Goal: Information Seeking & Learning: Check status

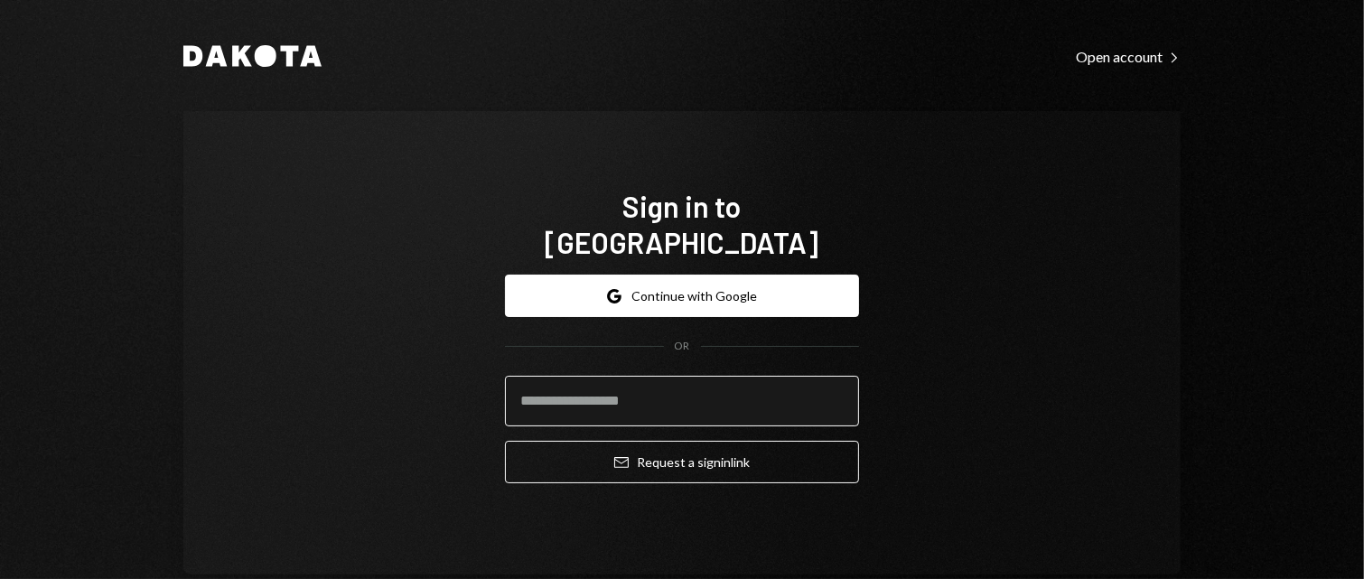
click at [581, 388] on input "email" at bounding box center [682, 401] width 354 height 51
type input "**********"
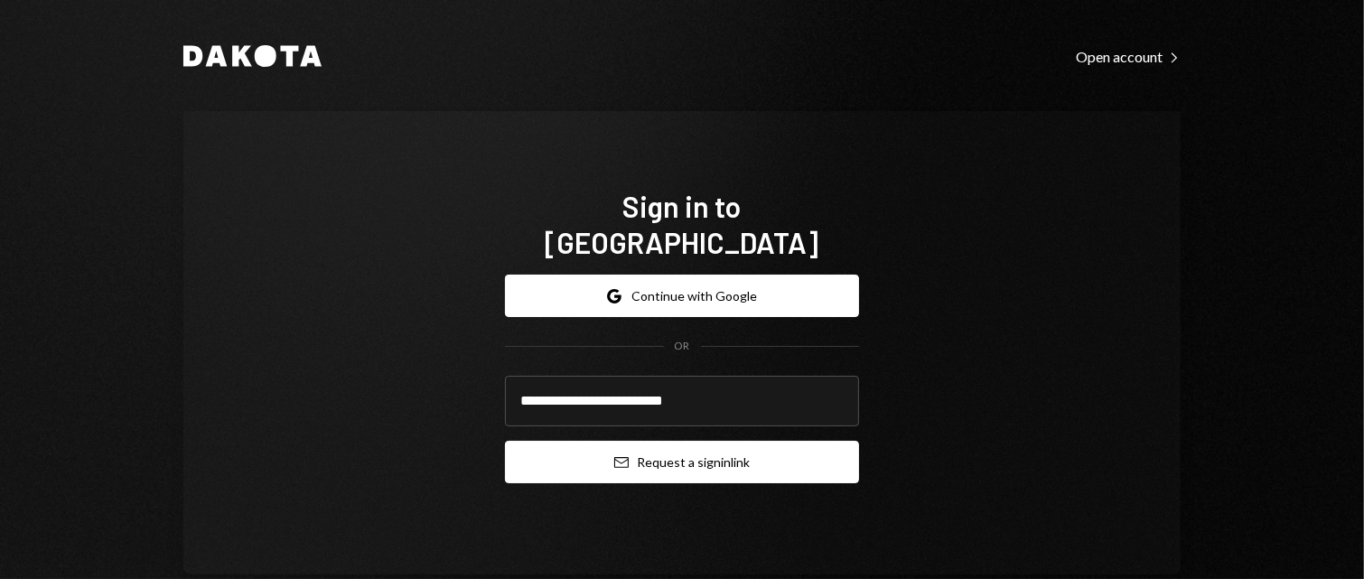
click at [655, 449] on button "Email Request a sign in link" at bounding box center [682, 462] width 354 height 42
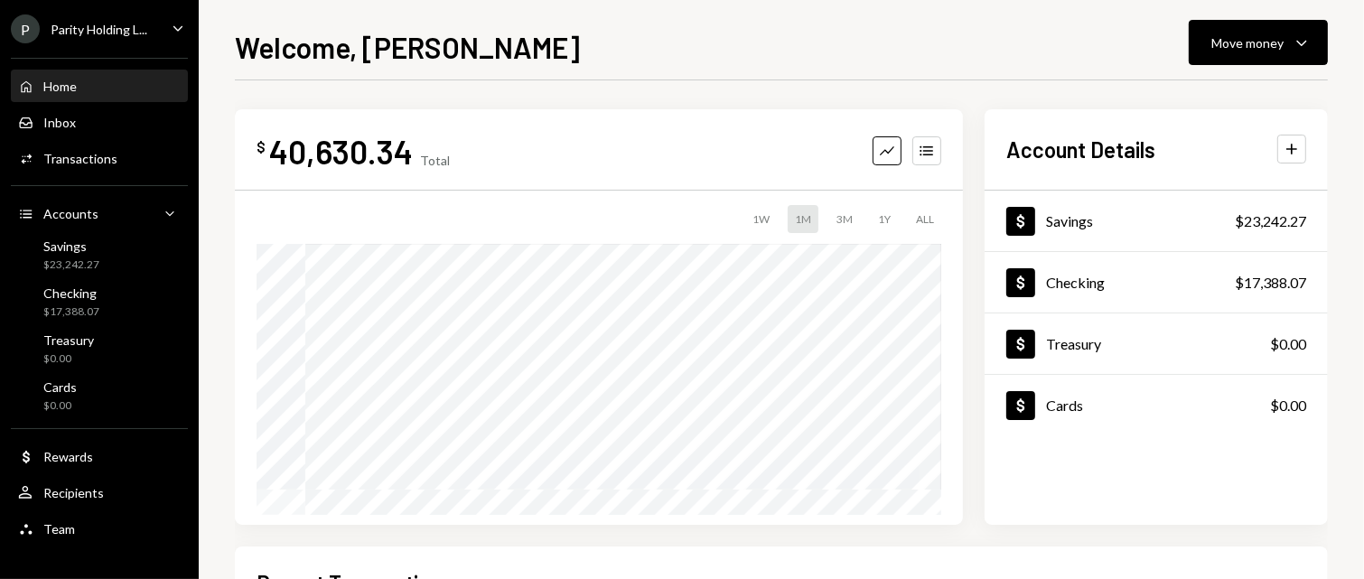
click at [890, 70] on div "Welcome, [PERSON_NAME] Move money Caret Down $ 40,630.34 Total Graph Accounts 1…" at bounding box center [781, 302] width 1093 height 554
click at [149, 33] on div "P Parity Holding L... Caret Down" at bounding box center [99, 28] width 199 height 29
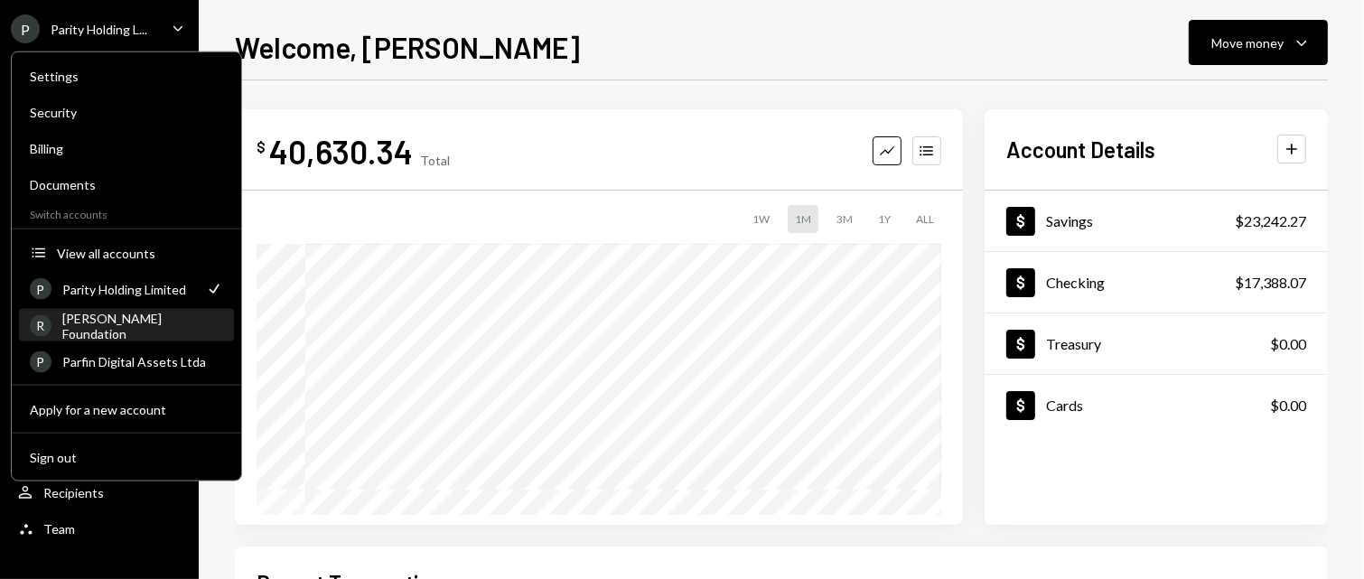
click at [111, 323] on div "[PERSON_NAME] Foundation" at bounding box center [142, 325] width 161 height 31
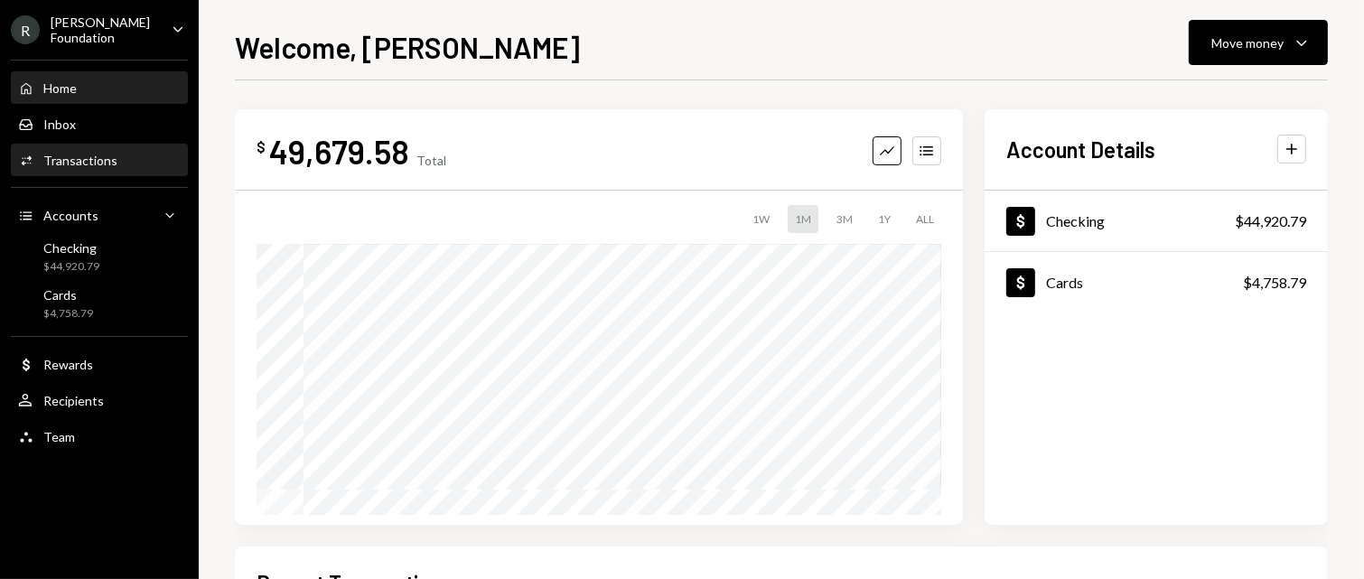
click at [59, 161] on div "Transactions" at bounding box center [80, 160] width 74 height 15
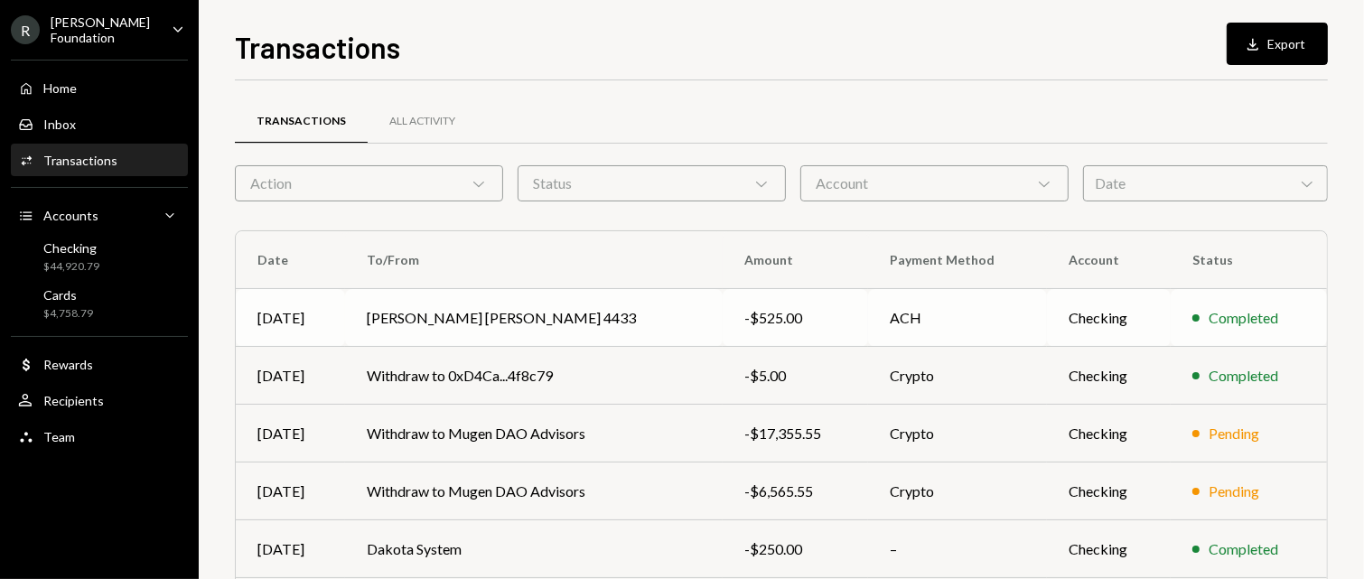
click at [531, 321] on td "[PERSON_NAME] [PERSON_NAME] 4433" at bounding box center [534, 318] width 378 height 58
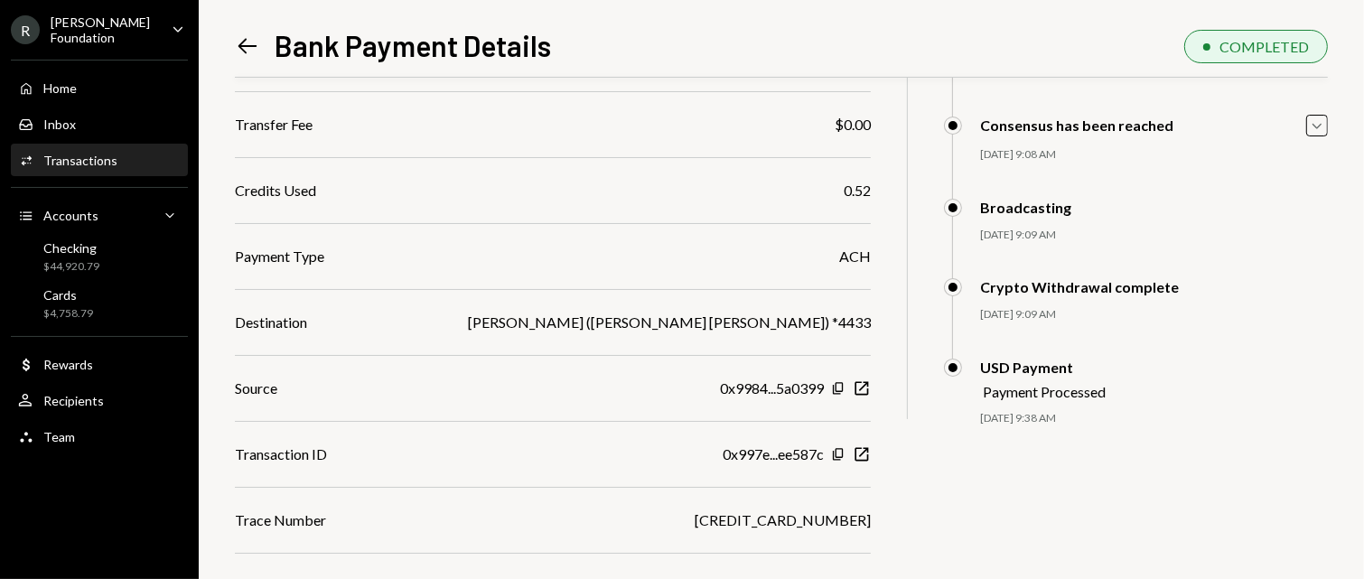
scroll to position [255, 0]
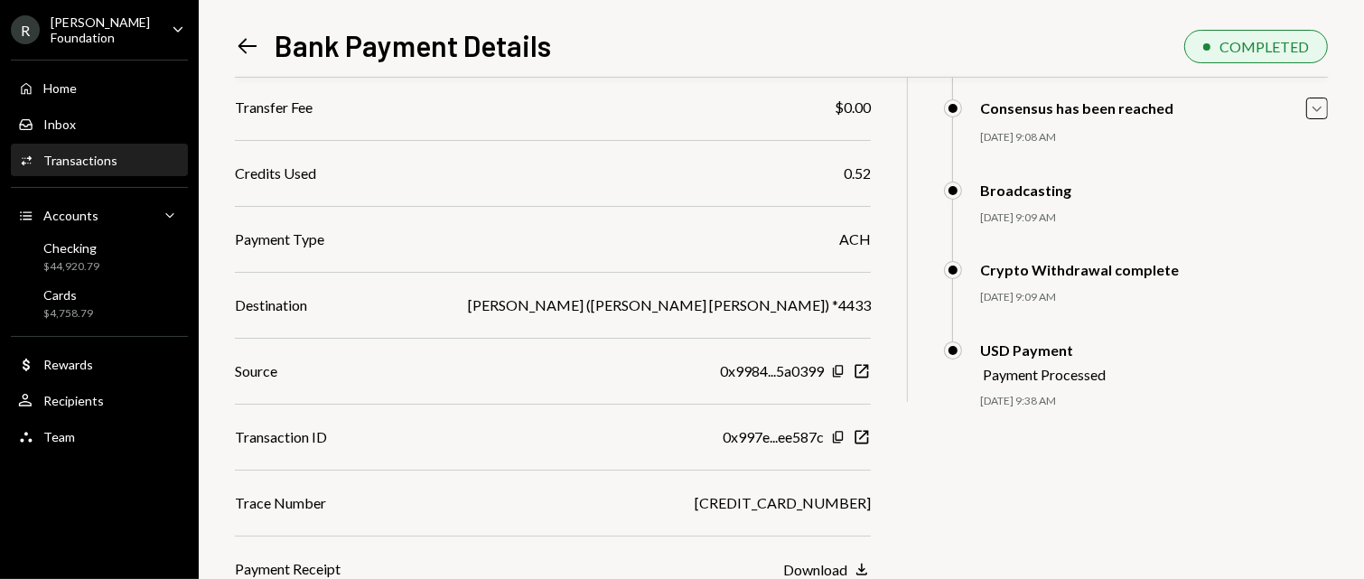
click at [835, 564] on div "Download" at bounding box center [815, 569] width 64 height 17
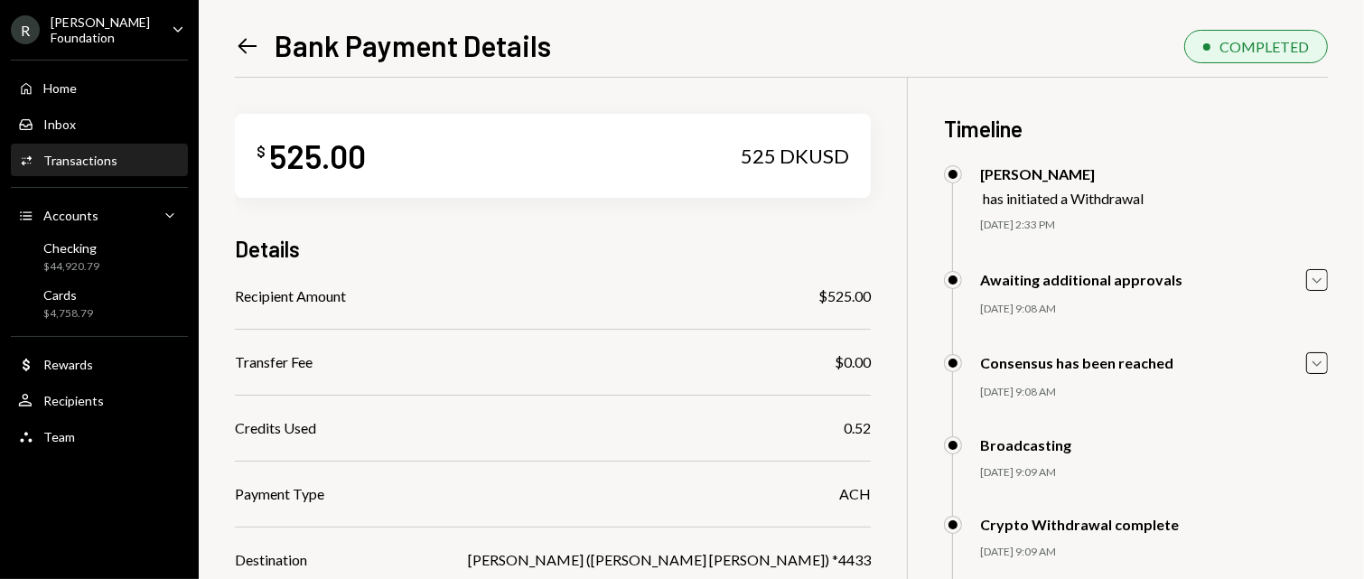
click at [239, 44] on icon at bounding box center [247, 45] width 19 height 15
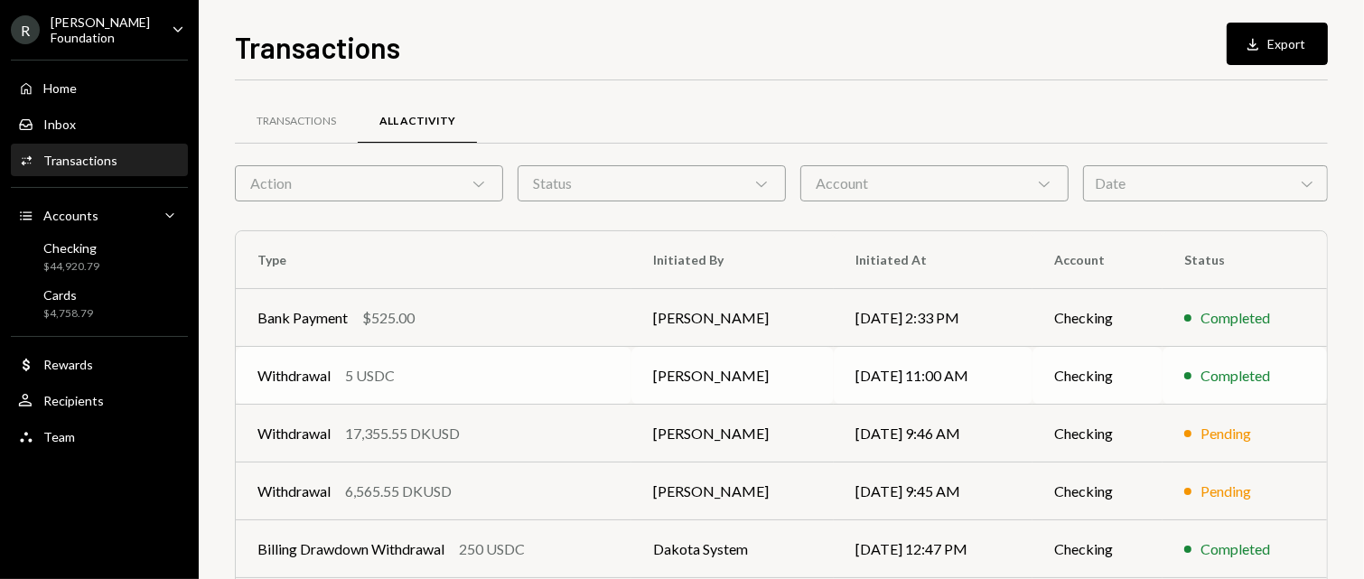
click at [350, 377] on div "5 USDC" at bounding box center [370, 376] width 50 height 22
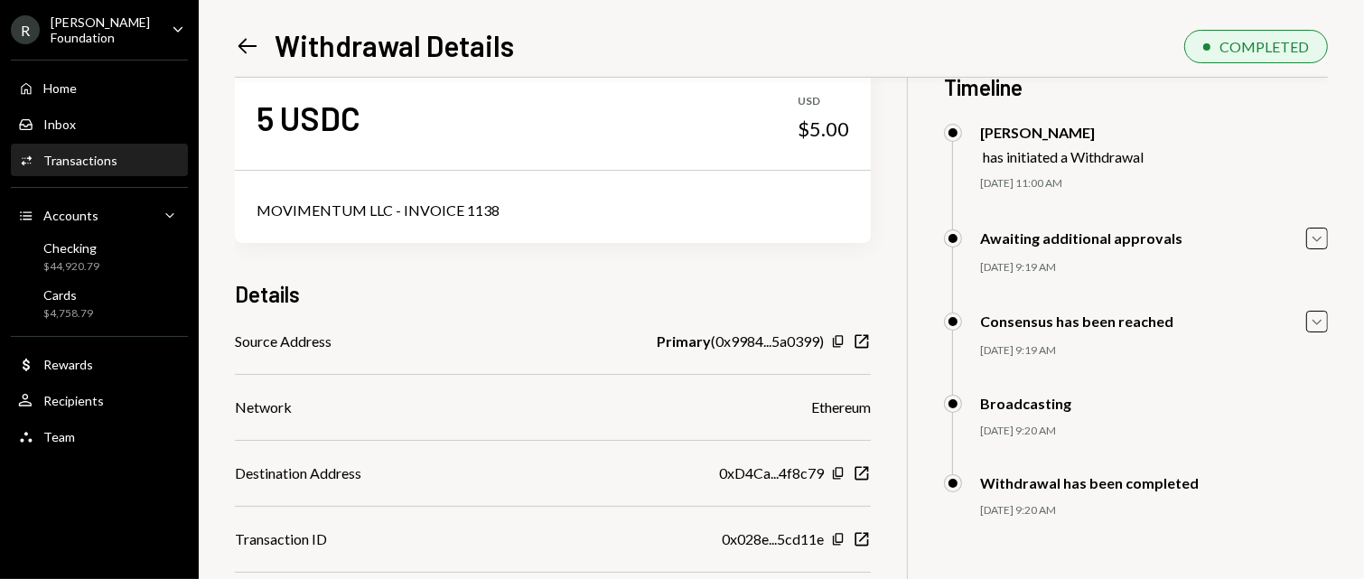
scroll to position [78, 0]
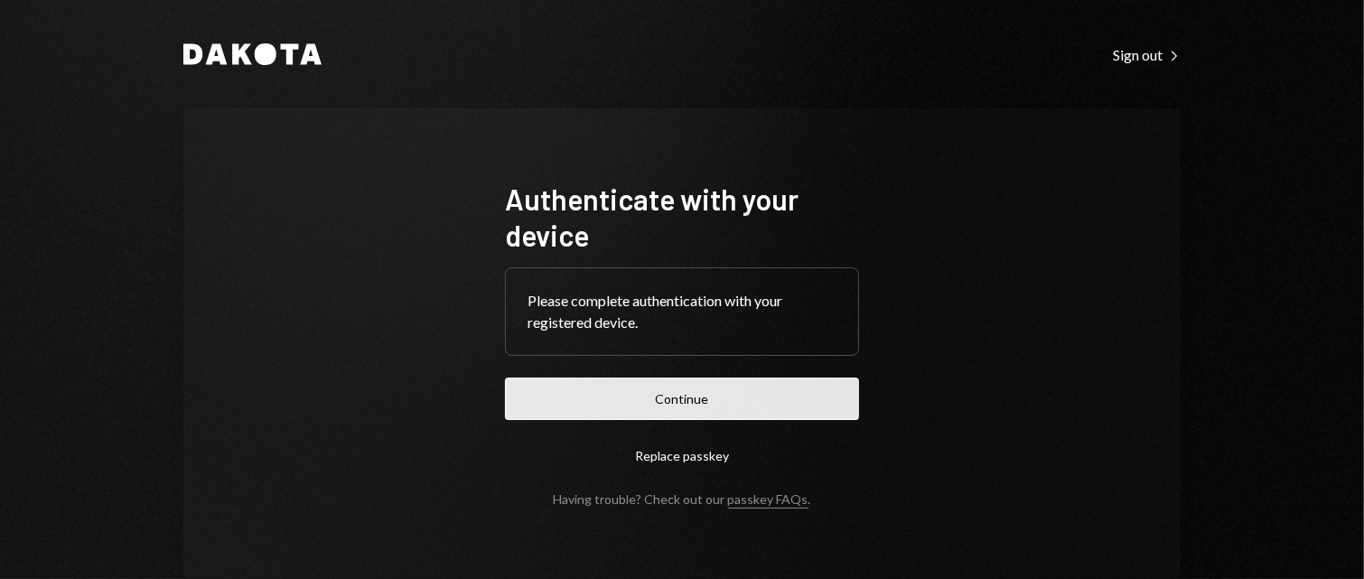
click at [710, 397] on button "Continue" at bounding box center [682, 399] width 354 height 42
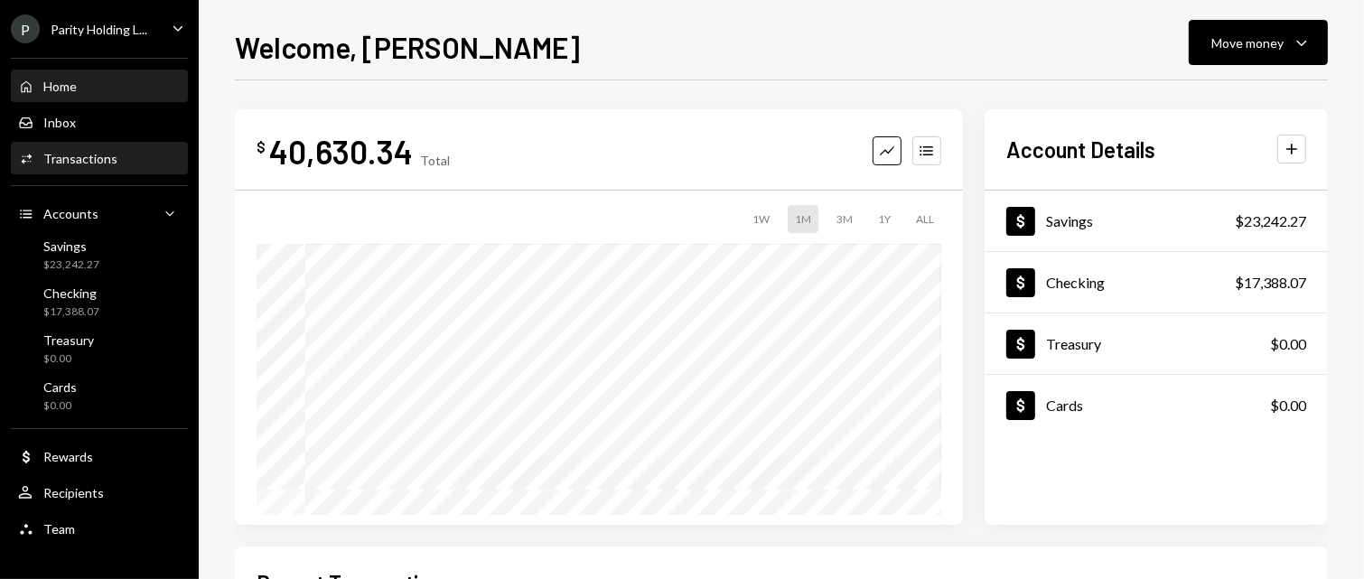
click at [78, 161] on div "Transactions" at bounding box center [80, 158] width 74 height 15
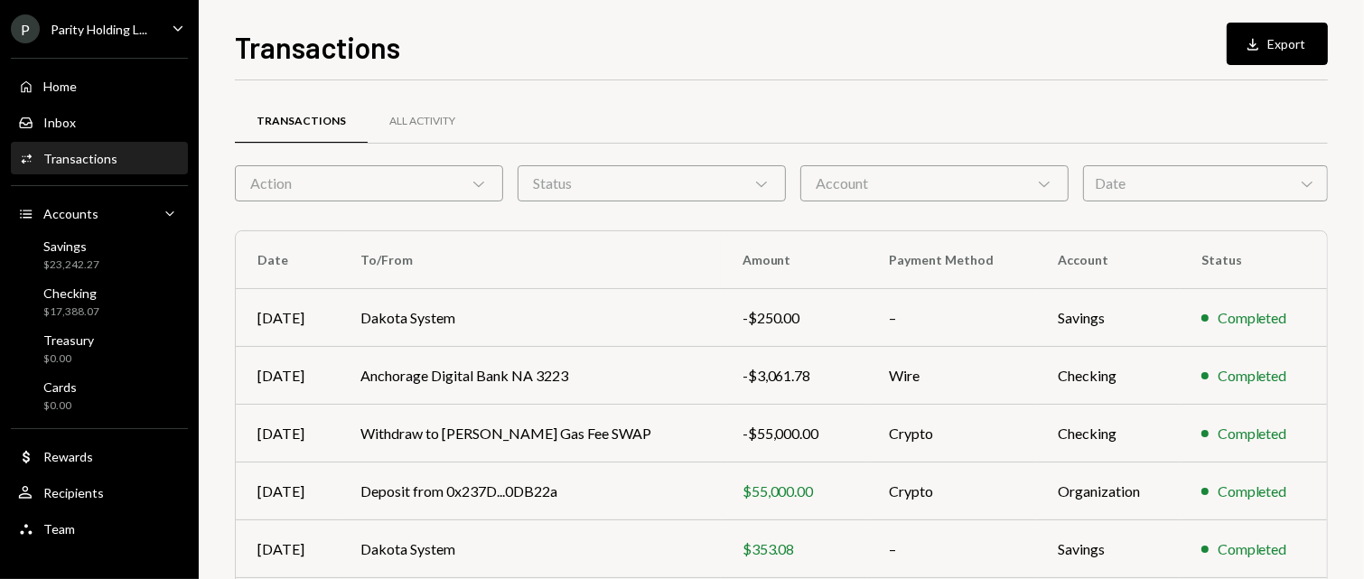
click at [133, 35] on div "Parity Holding L..." at bounding box center [99, 29] width 97 height 15
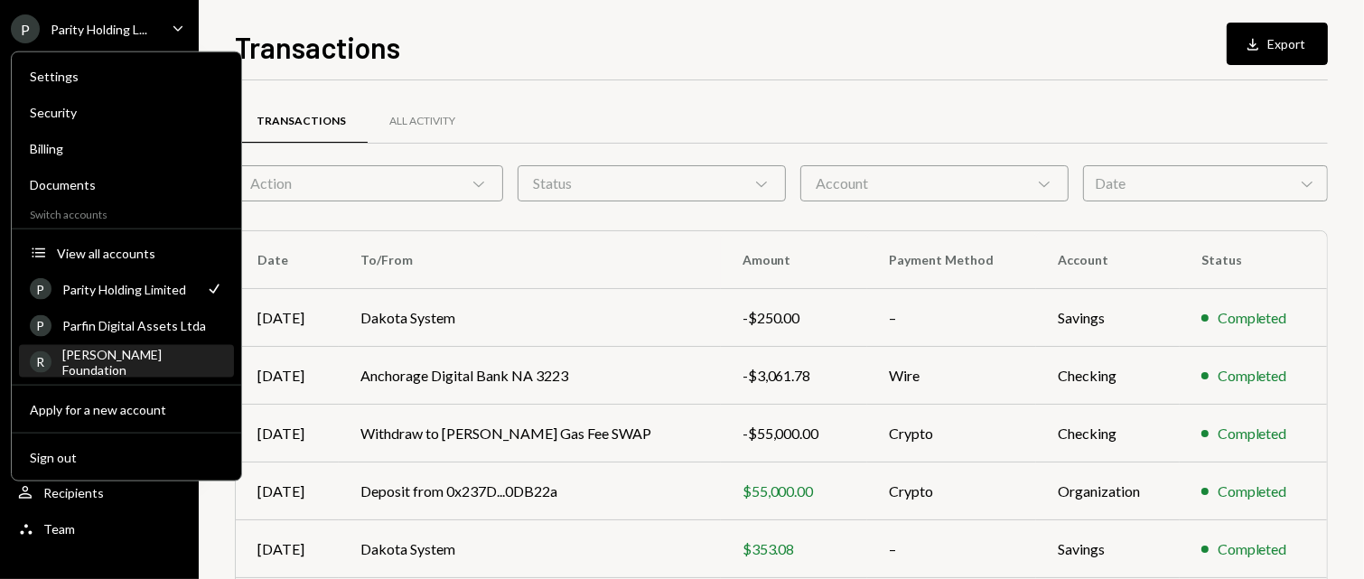
click at [124, 350] on div "R [PERSON_NAME] Foundation" at bounding box center [126, 362] width 193 height 31
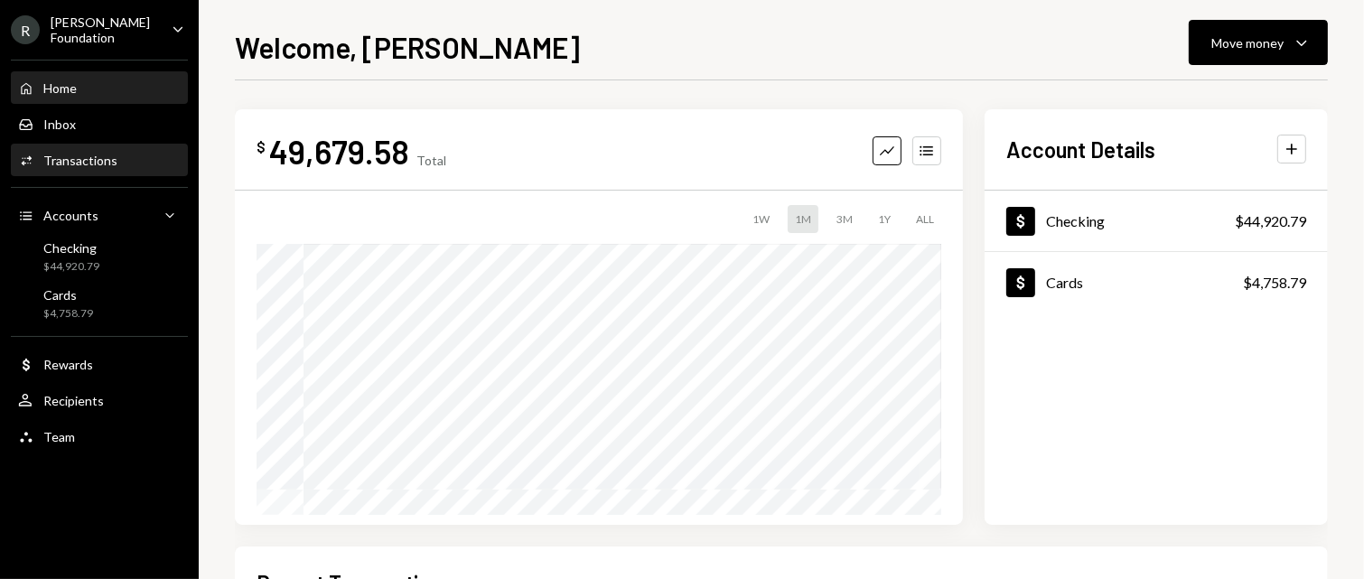
click at [70, 160] on div "Transactions" at bounding box center [80, 160] width 74 height 15
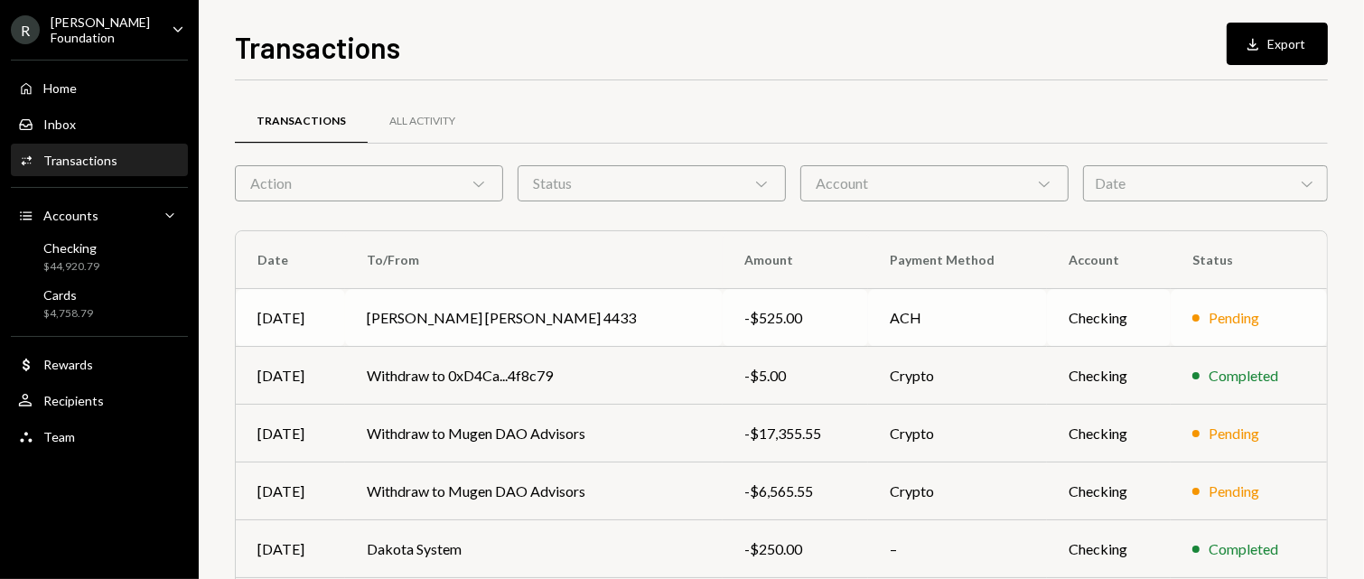
click at [1221, 312] on div "Pending" at bounding box center [1233, 318] width 51 height 22
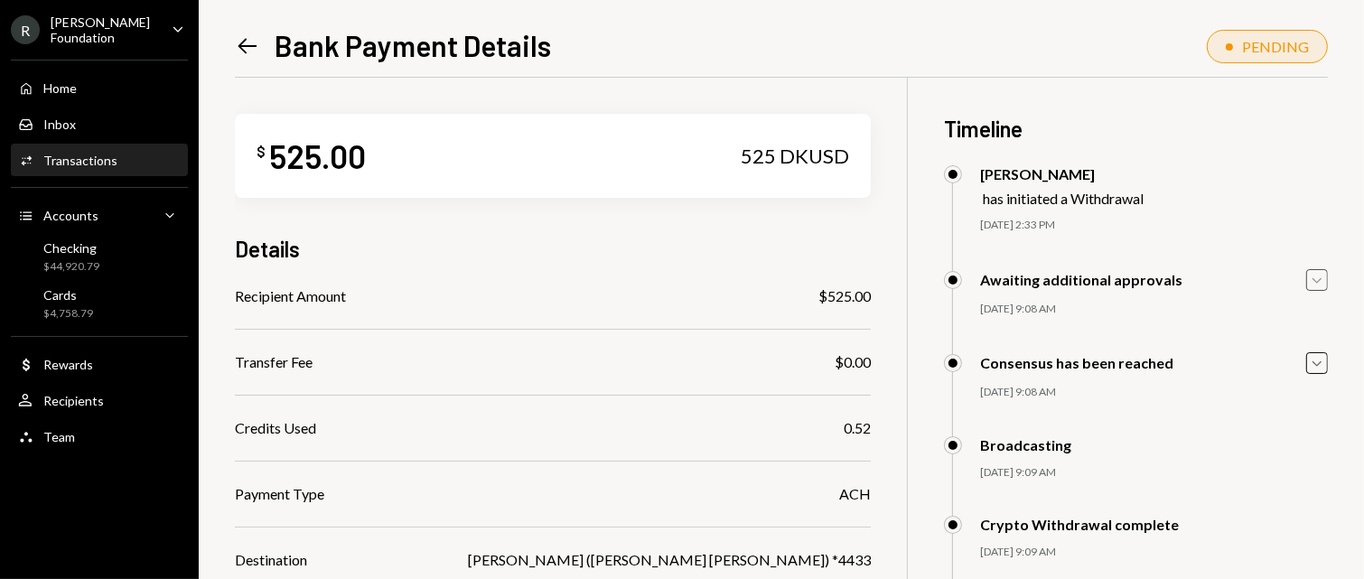
click at [1309, 283] on icon "Caret Down" at bounding box center [1317, 280] width 20 height 20
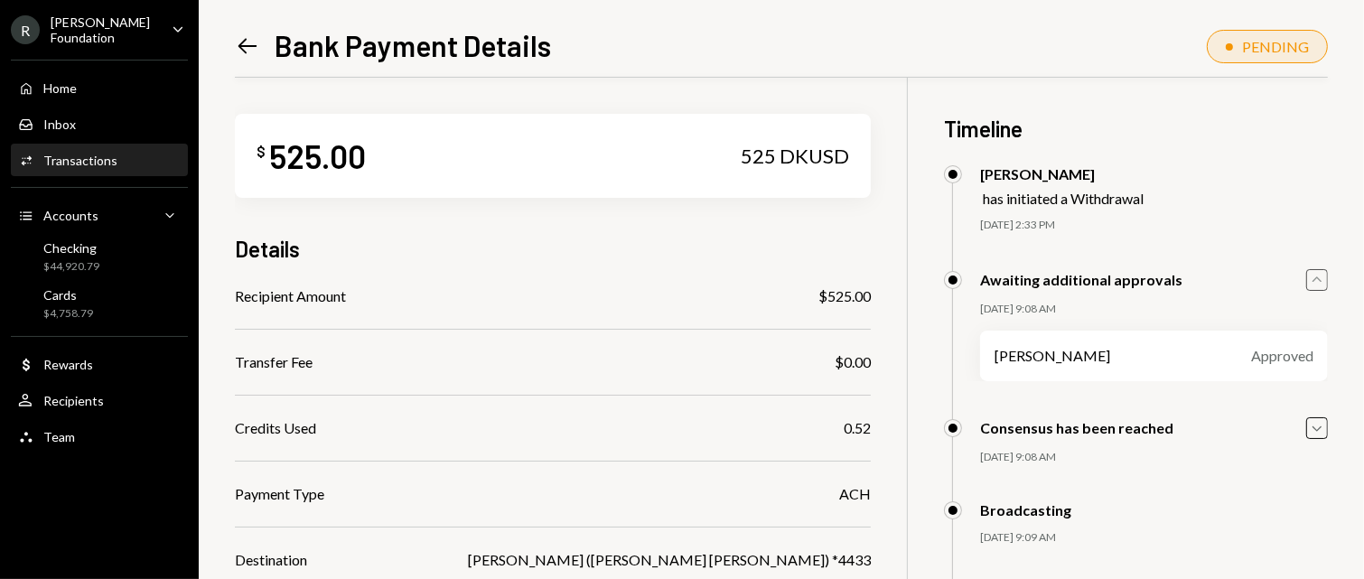
scroll to position [202, 0]
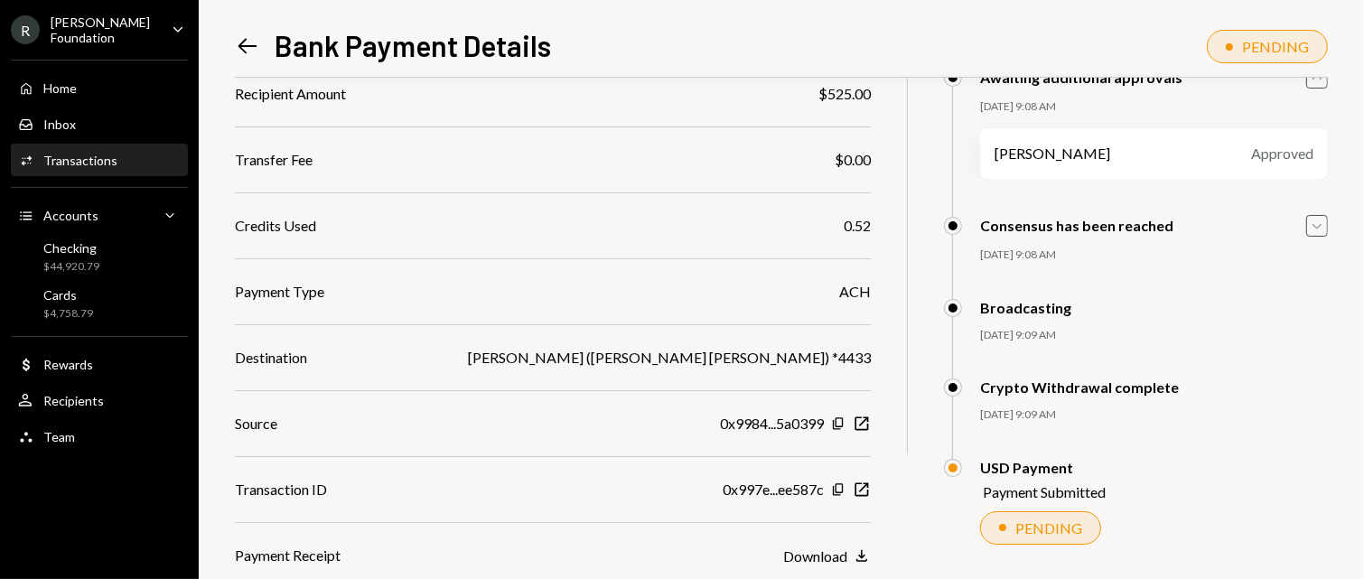
click at [1320, 230] on icon "Caret Down" at bounding box center [1317, 226] width 20 height 20
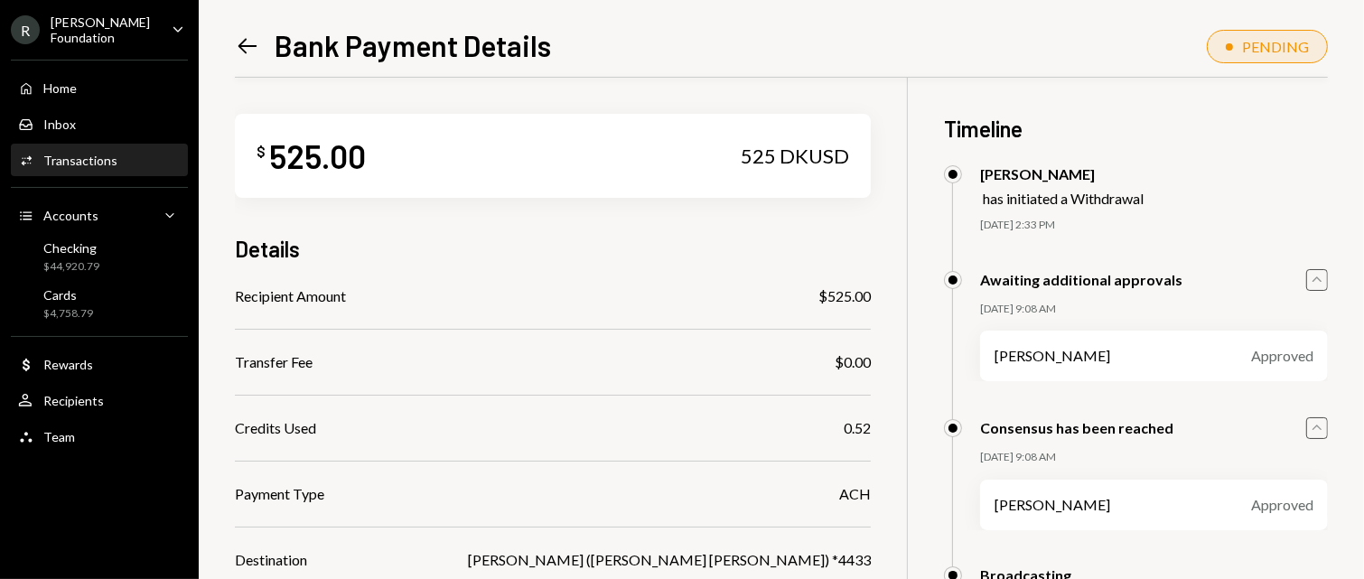
scroll to position [267, 0]
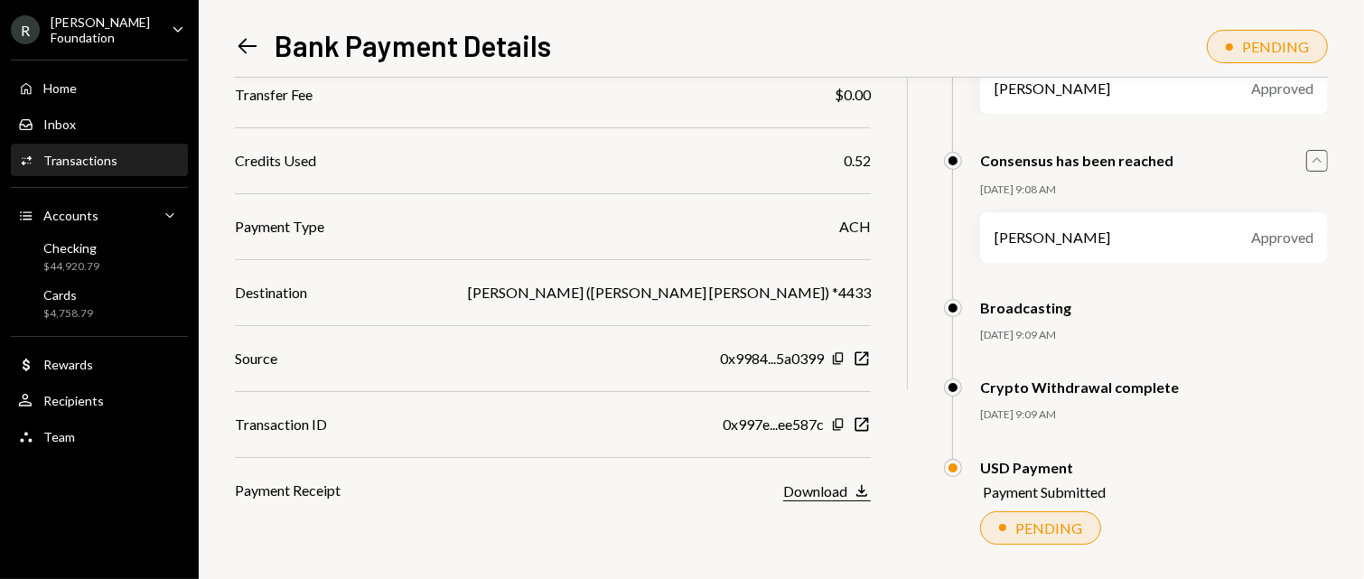
click at [805, 495] on div "Download" at bounding box center [815, 490] width 64 height 17
